Goal: Complete application form

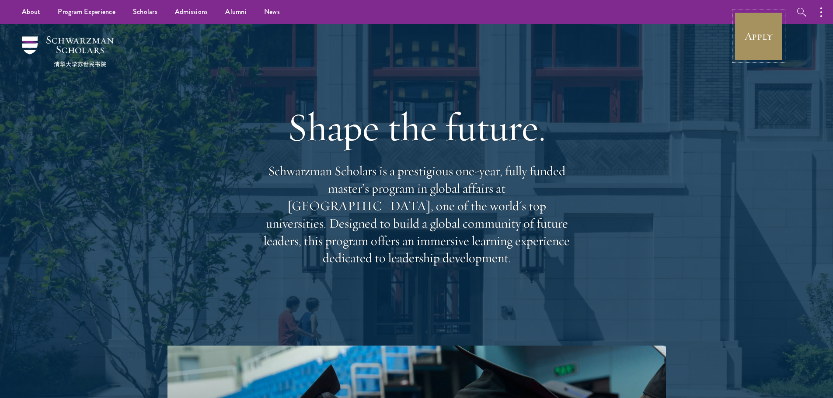
click at [760, 45] on link "Apply" at bounding box center [758, 36] width 49 height 49
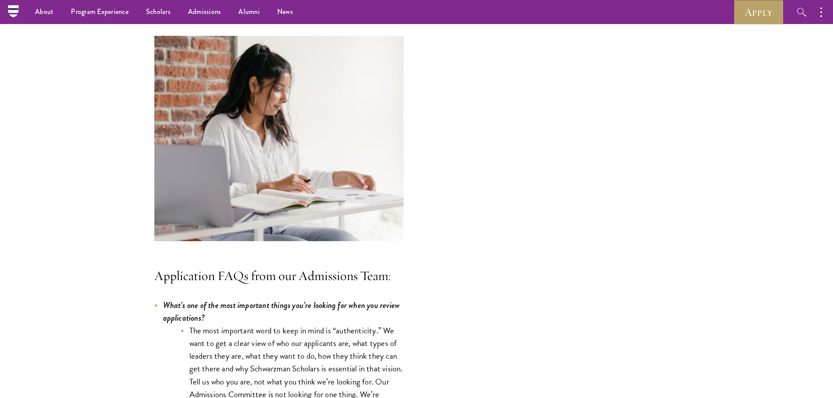
scroll to position [2186, 0]
